Goal: Information Seeking & Learning: Learn about a topic

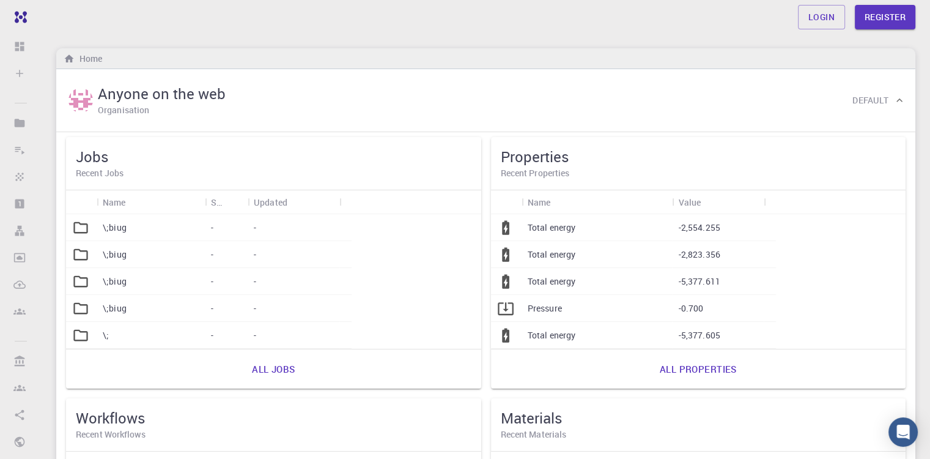
click at [385, 67] on div "Home" at bounding box center [485, 58] width 859 height 21
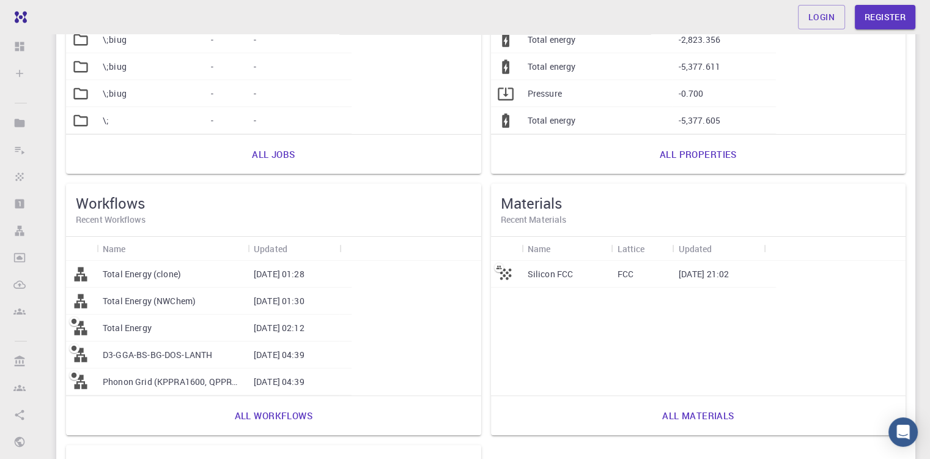
scroll to position [245, 0]
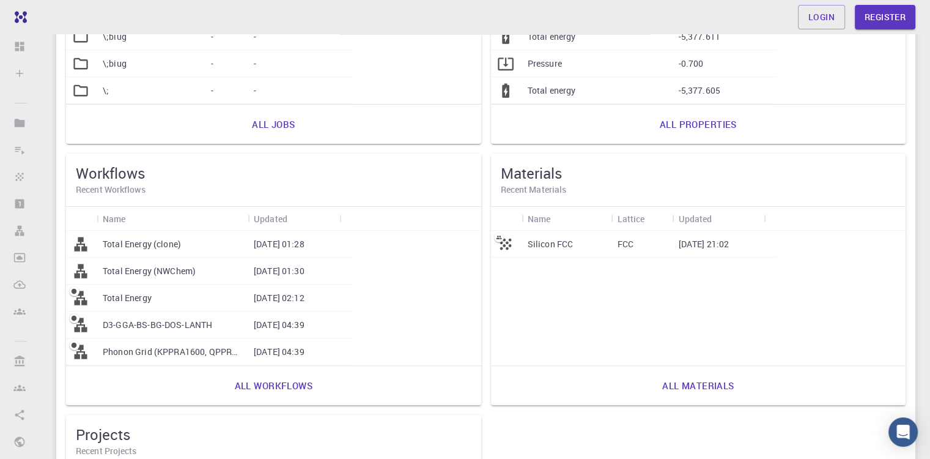
click at [522, 246] on div "Silicon FCC" at bounding box center [567, 244] width 90 height 27
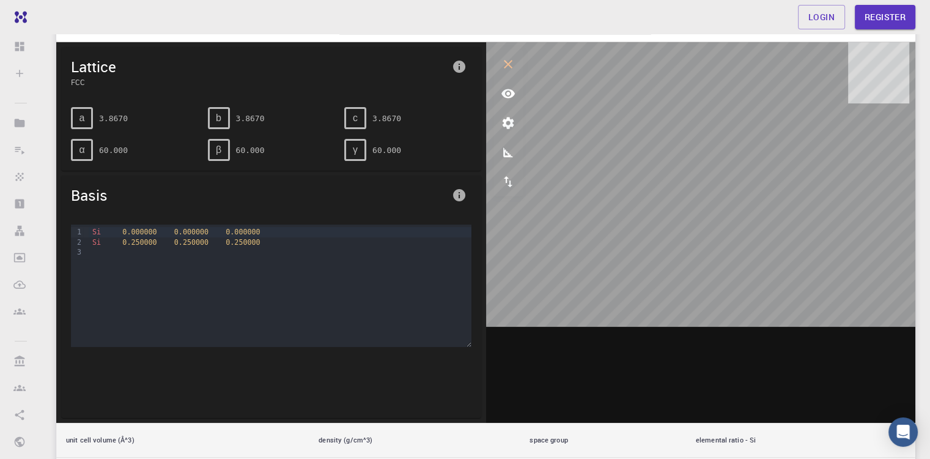
scroll to position [15, 0]
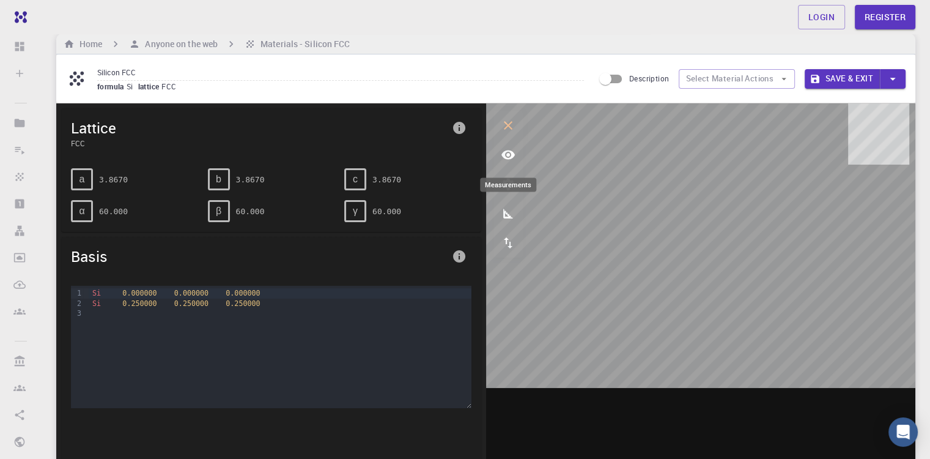
click at [505, 220] on icon "measurements" at bounding box center [508, 213] width 15 height 15
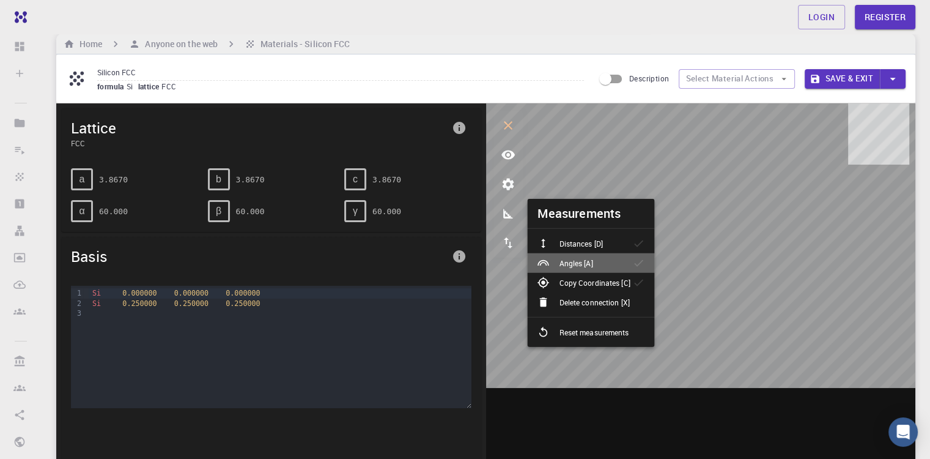
click at [594, 257] on div "Angles [A]" at bounding box center [569, 263] width 65 height 12
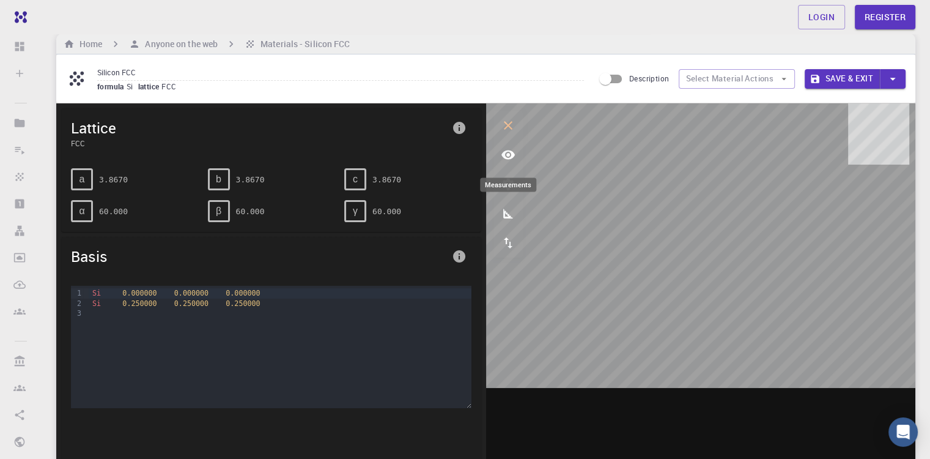
click at [503, 216] on icon "measurements" at bounding box center [508, 214] width 10 height 10
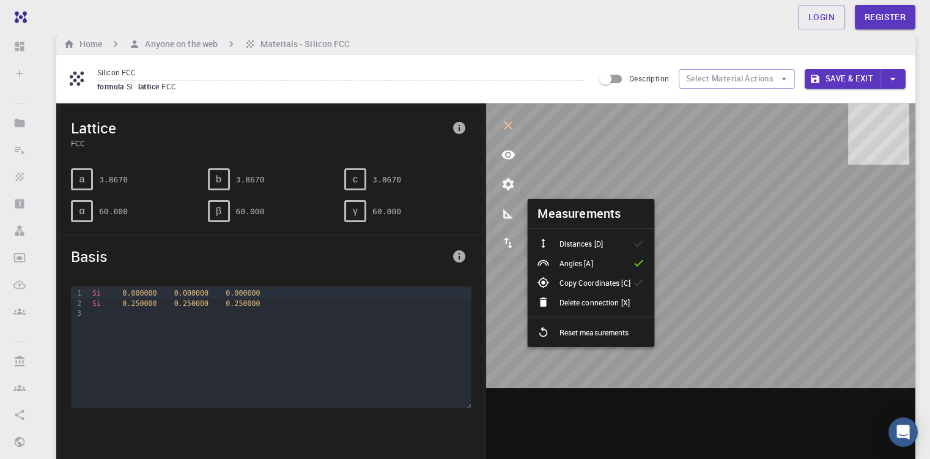
click at [578, 249] on li "Distances [D]" at bounding box center [590, 244] width 127 height 20
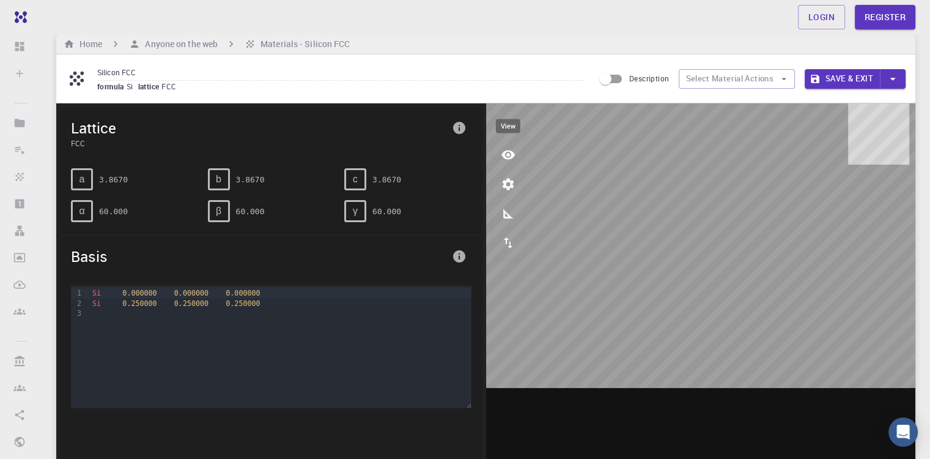
click at [508, 150] on icon "view" at bounding box center [507, 154] width 13 height 9
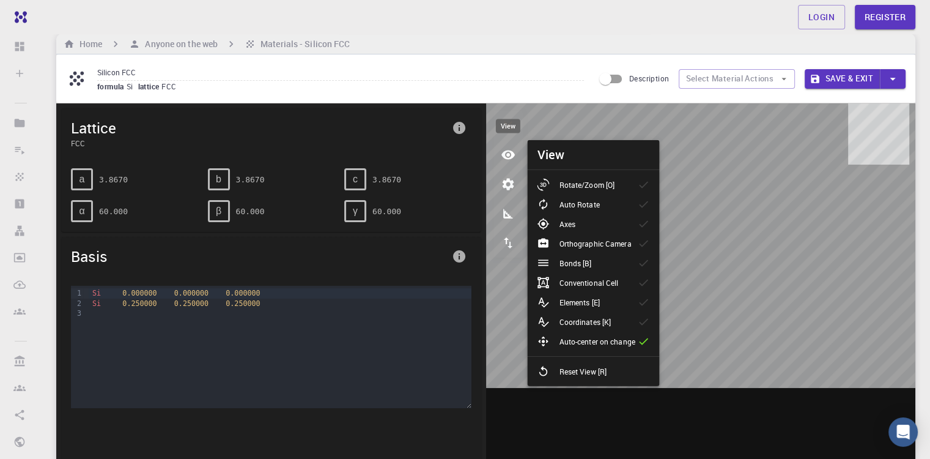
click at [511, 152] on icon "view" at bounding box center [507, 154] width 13 height 9
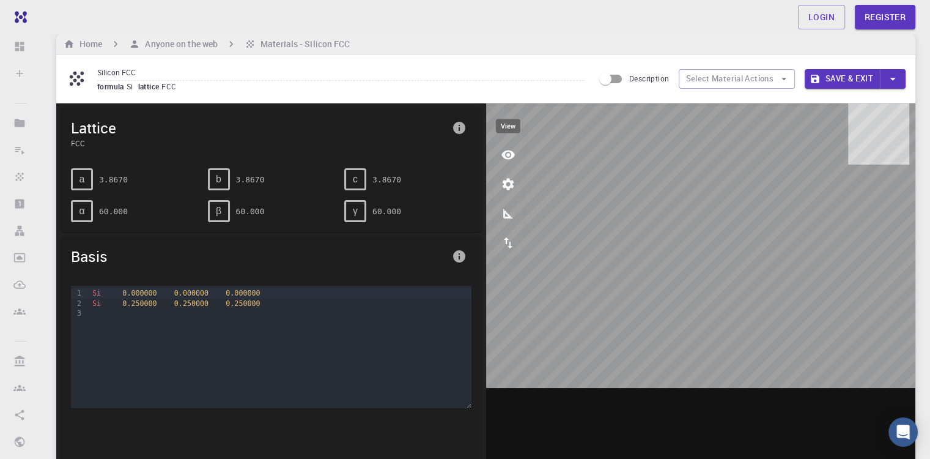
click at [511, 155] on icon "view" at bounding box center [507, 154] width 13 height 9
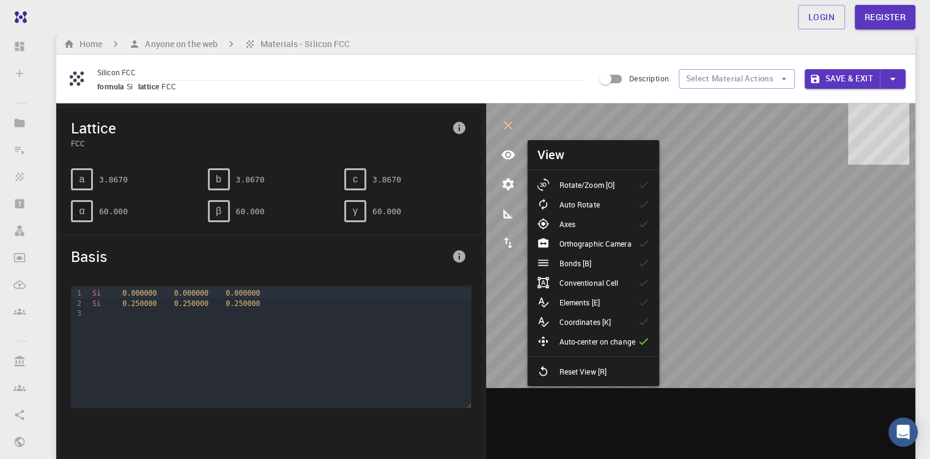
click at [578, 205] on p "Auto Rotate" at bounding box center [579, 204] width 40 height 11
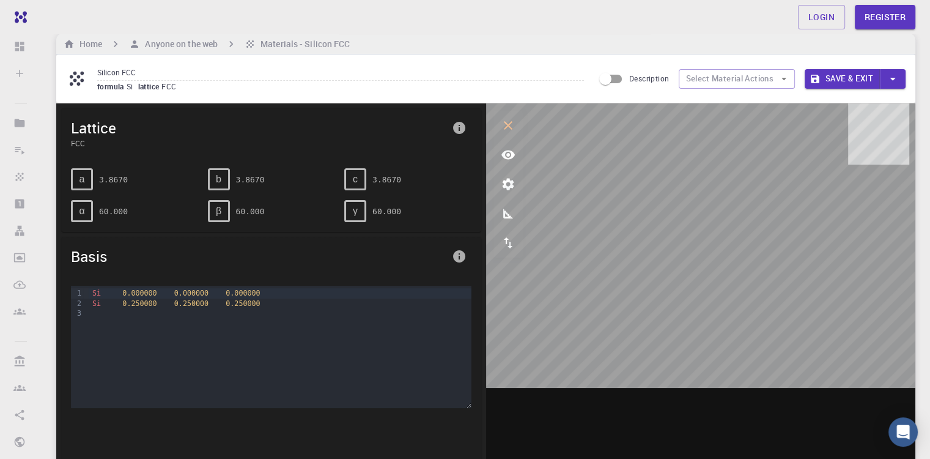
click at [358, 176] on div "c" at bounding box center [355, 179] width 22 height 22
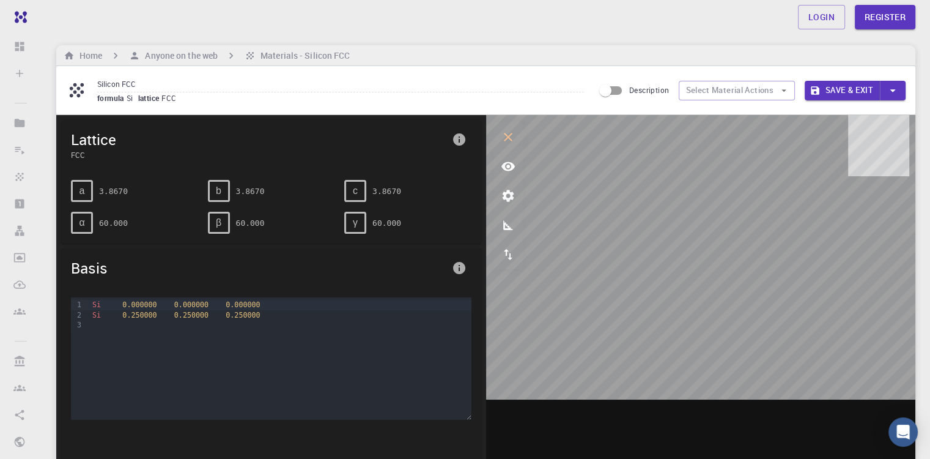
scroll to position [0, 0]
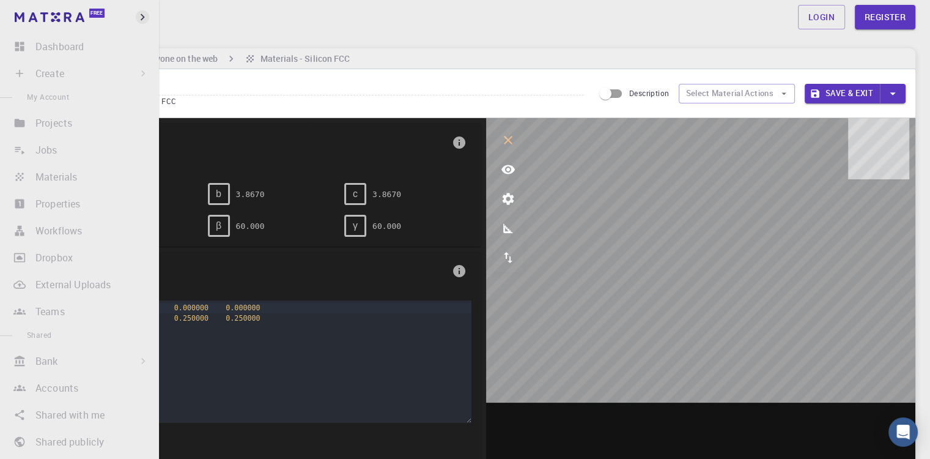
click at [141, 15] on icon "button" at bounding box center [142, 16] width 13 height 13
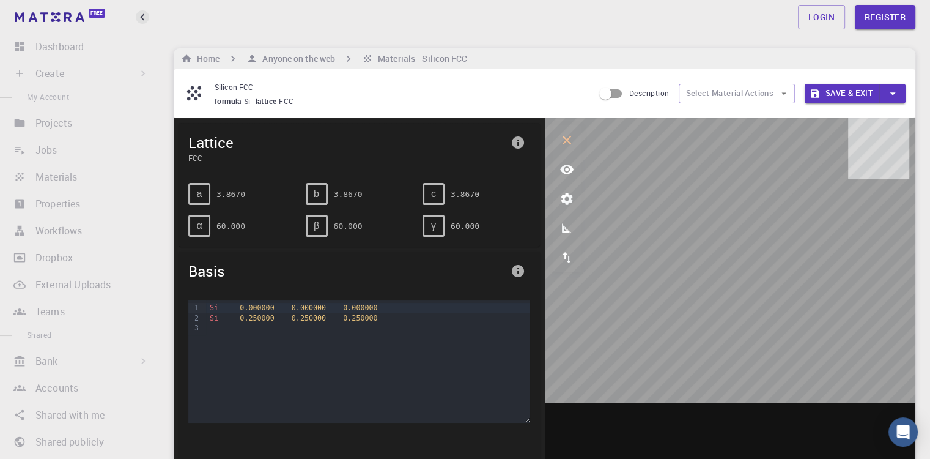
click at [139, 17] on icon "button" at bounding box center [142, 16] width 13 height 13
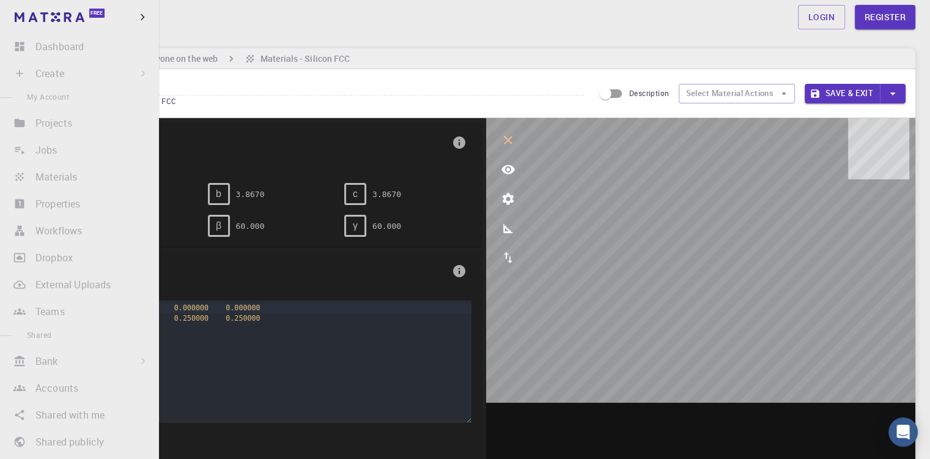
drag, startPoint x: 39, startPoint y: 18, endPoint x: 319, endPoint y: 1, distance: 280.6
click at [40, 18] on img at bounding box center [50, 17] width 70 height 10
click at [41, 18] on img at bounding box center [50, 17] width 70 height 10
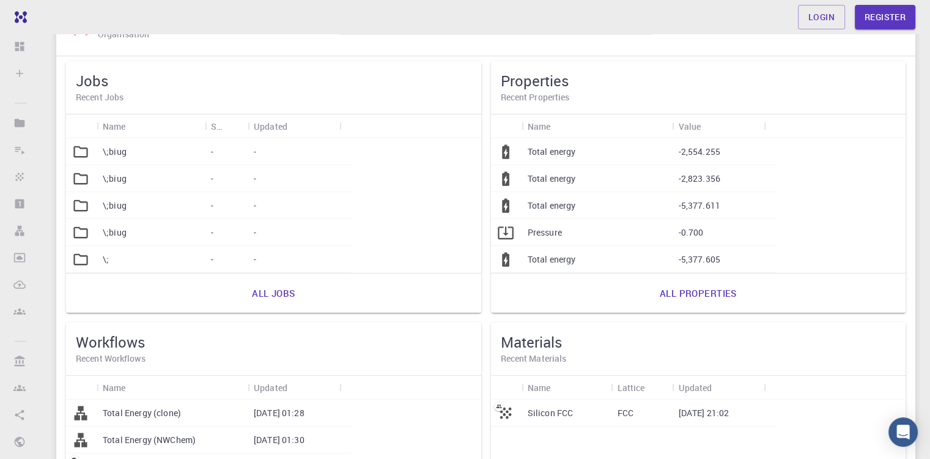
scroll to position [295, 0]
